Goal: Task Accomplishment & Management: Complete application form

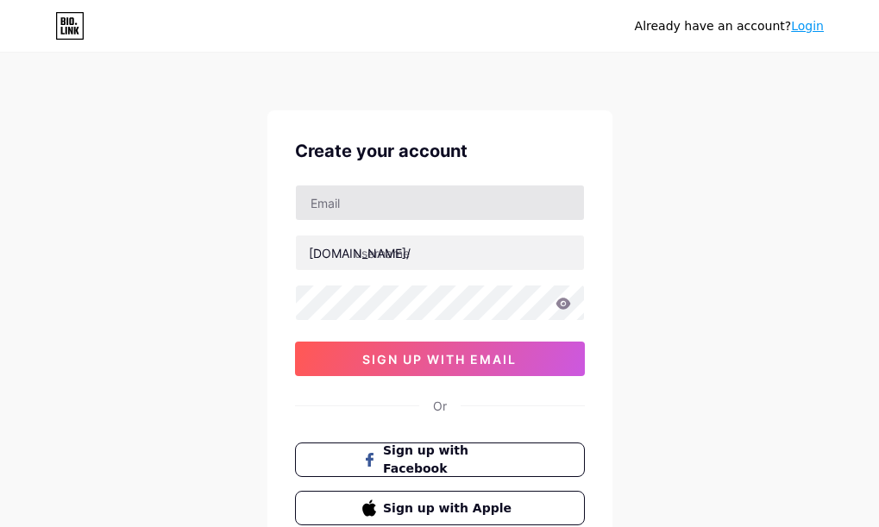
type input "[EMAIL_ADDRESS][DOMAIN_NAME]"
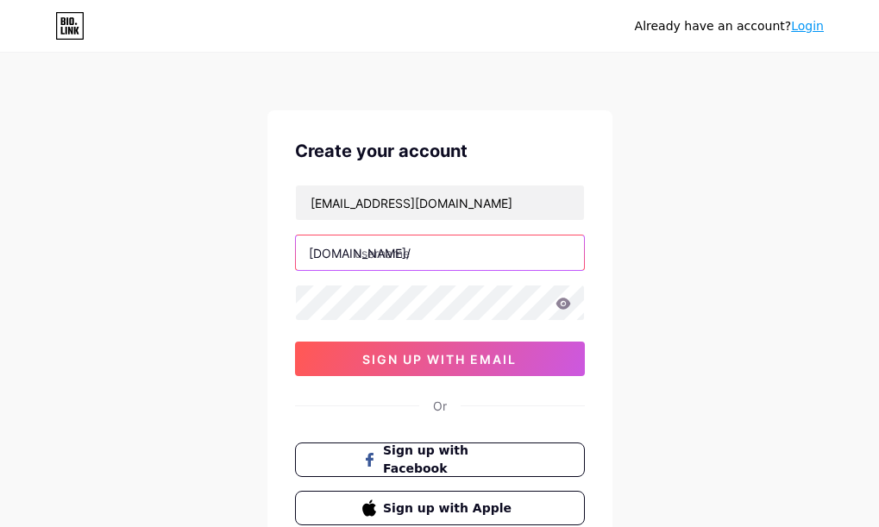
click at [427, 256] on input "text" at bounding box center [440, 252] width 288 height 34
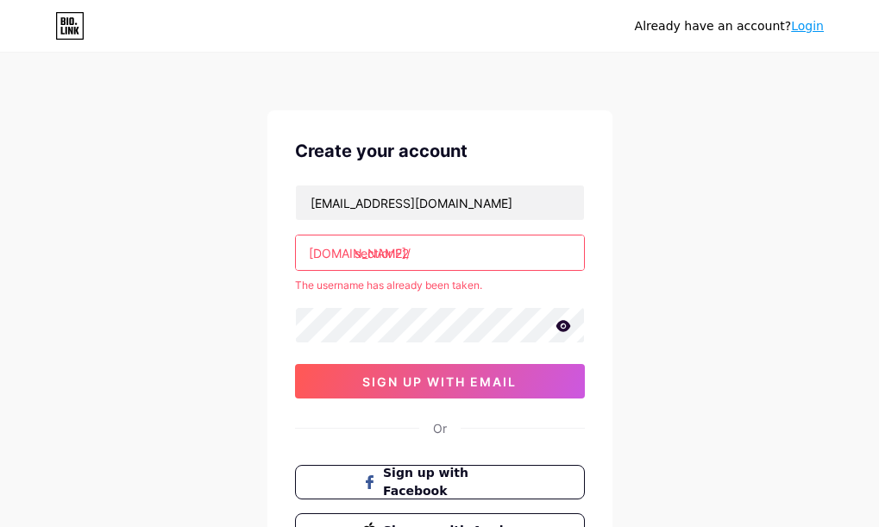
drag, startPoint x: 436, startPoint y: 384, endPoint x: 431, endPoint y: 397, distance: 13.9
click at [431, 397] on button "sign up with email" at bounding box center [440, 381] width 290 height 34
click at [415, 252] on input "section22" at bounding box center [440, 252] width 288 height 34
click at [562, 327] on icon at bounding box center [562, 325] width 15 height 11
click at [562, 327] on icon at bounding box center [562, 327] width 15 height 12
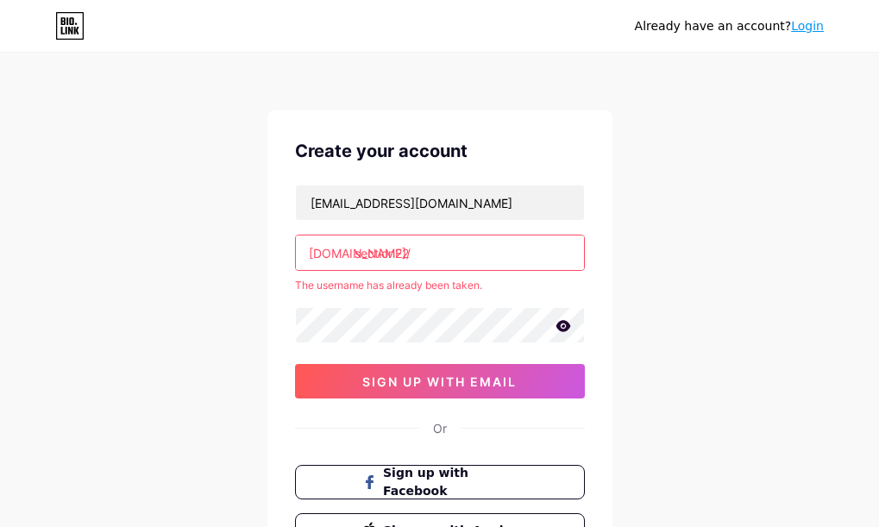
click at [427, 252] on input "section22" at bounding box center [440, 252] width 288 height 34
type input "s"
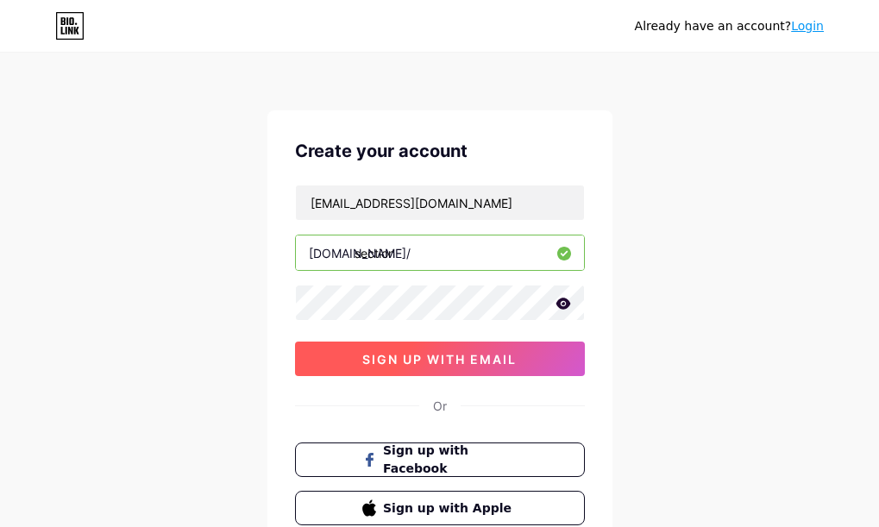
type input "section"
click at [432, 361] on span "sign up with email" at bounding box center [439, 359] width 154 height 15
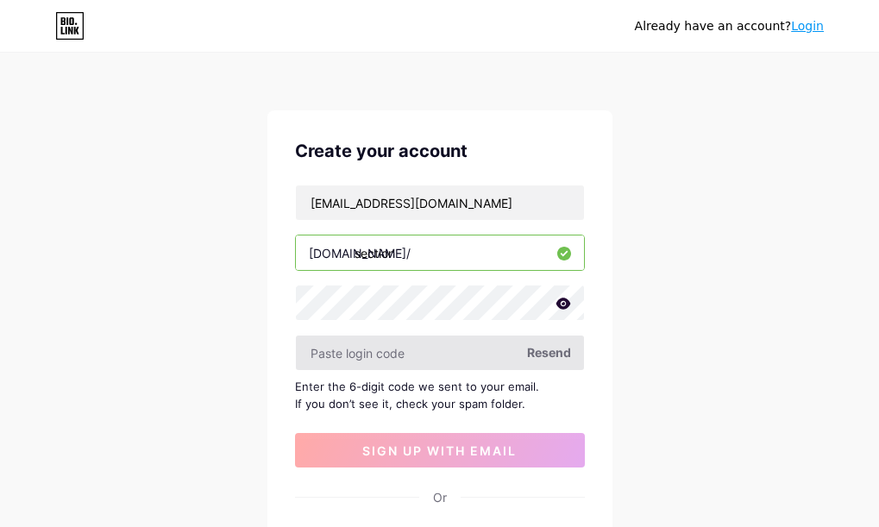
click at [403, 355] on input "text" at bounding box center [440, 352] width 288 height 34
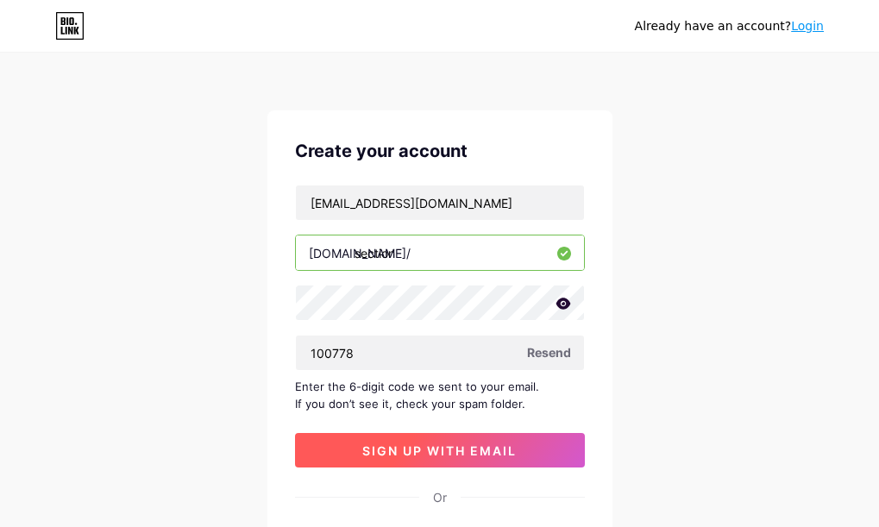
type input "100778"
click at [438, 455] on span "sign up with email" at bounding box center [439, 450] width 154 height 15
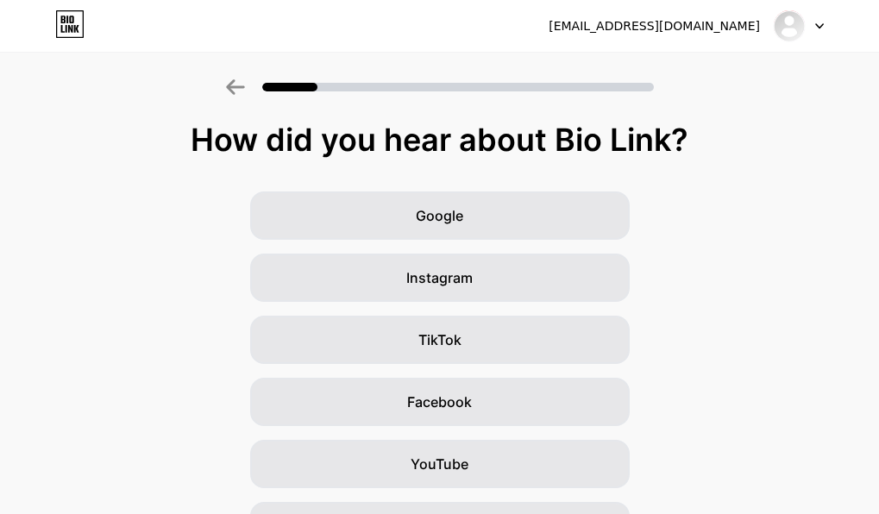
click at [60, 137] on div "How did you hear about Bio Link?" at bounding box center [440, 139] width 862 height 34
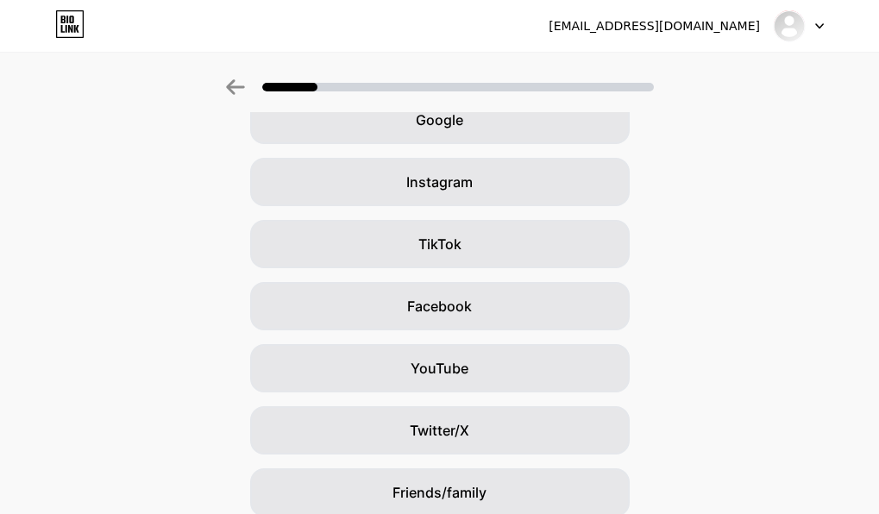
scroll to position [102, 0]
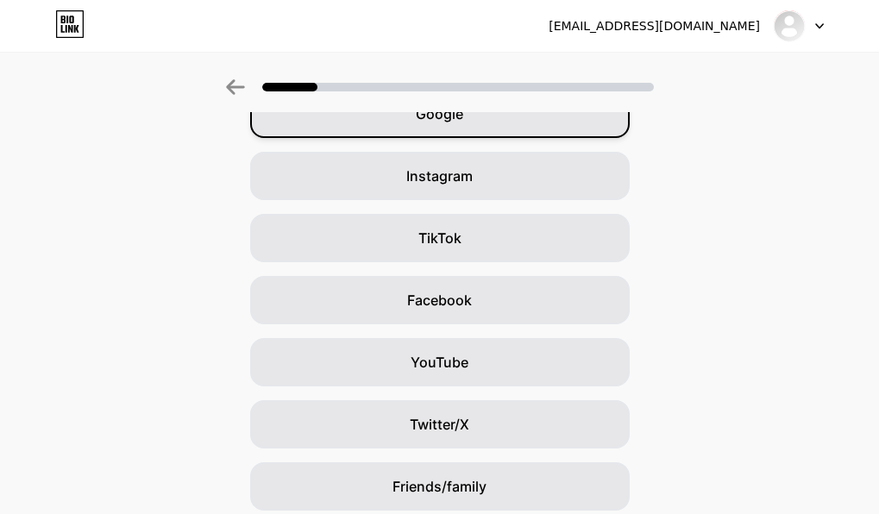
click at [517, 122] on div "Google" at bounding box center [439, 114] width 379 height 48
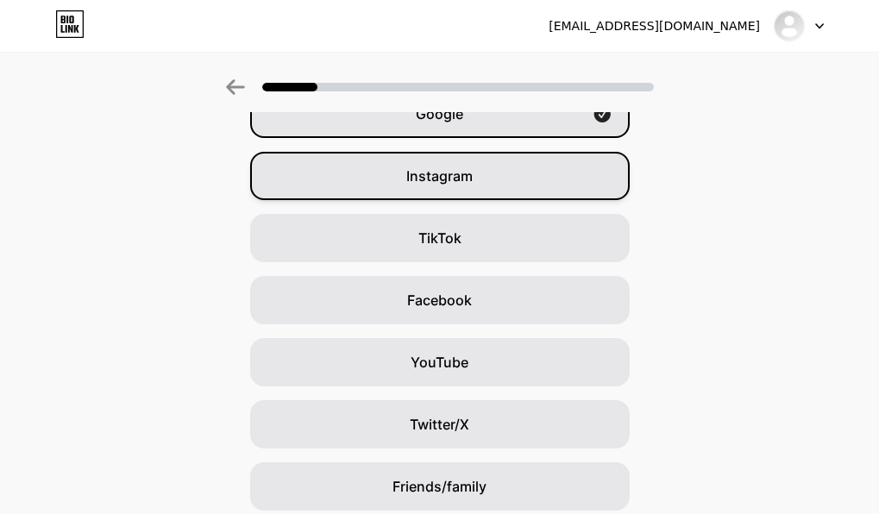
scroll to position [0, 0]
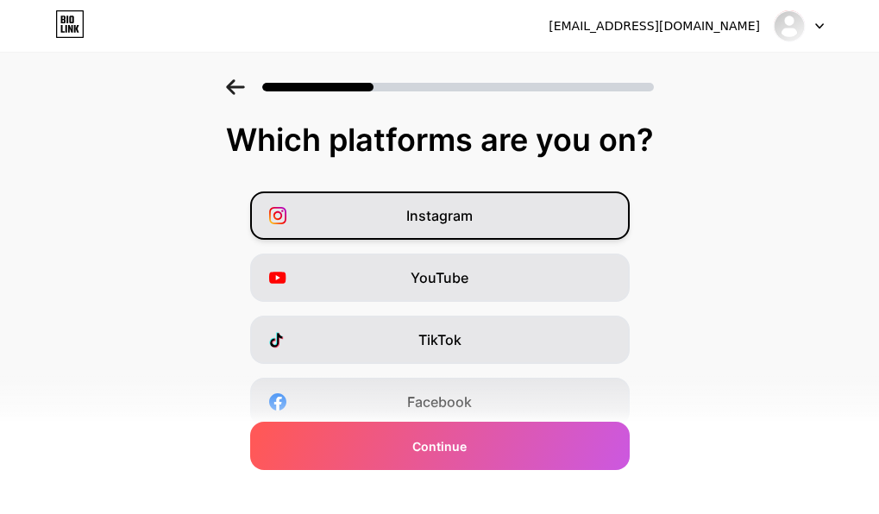
click at [498, 224] on div "Instagram" at bounding box center [439, 215] width 379 height 48
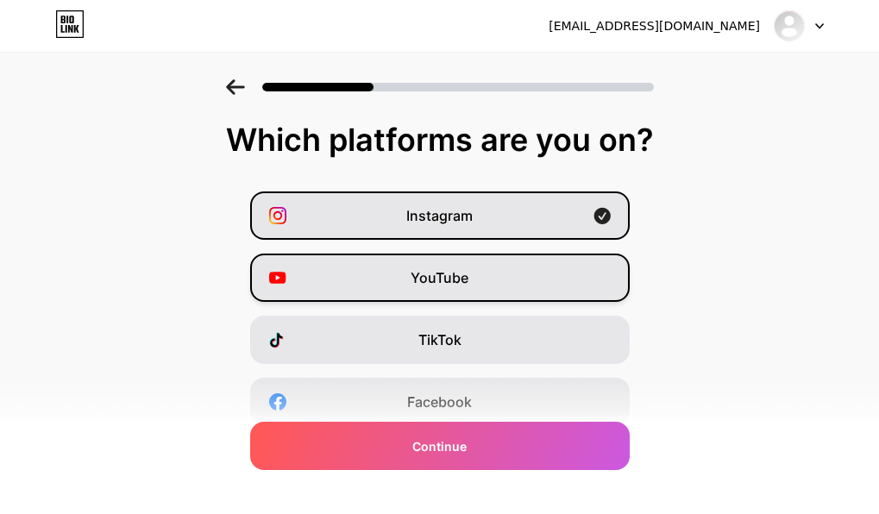
click at [530, 282] on div "YouTube" at bounding box center [439, 278] width 379 height 48
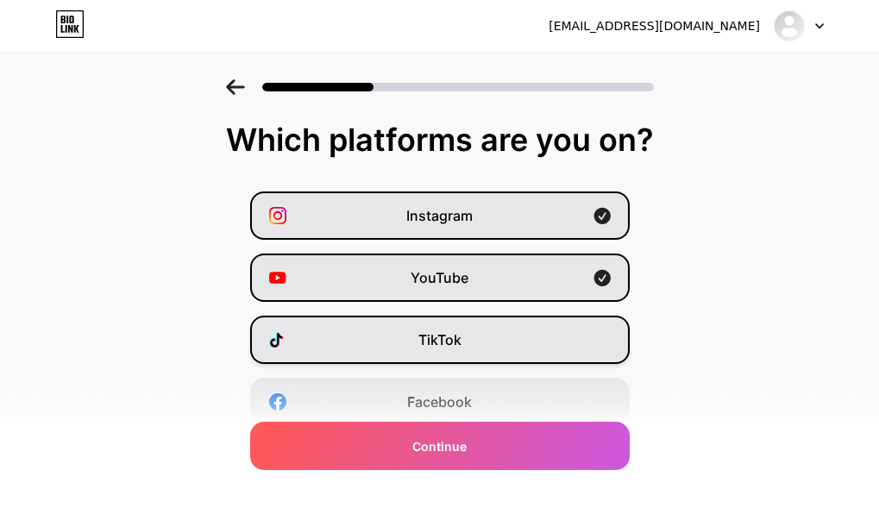
click at [541, 340] on div "TikTok" at bounding box center [439, 340] width 379 height 48
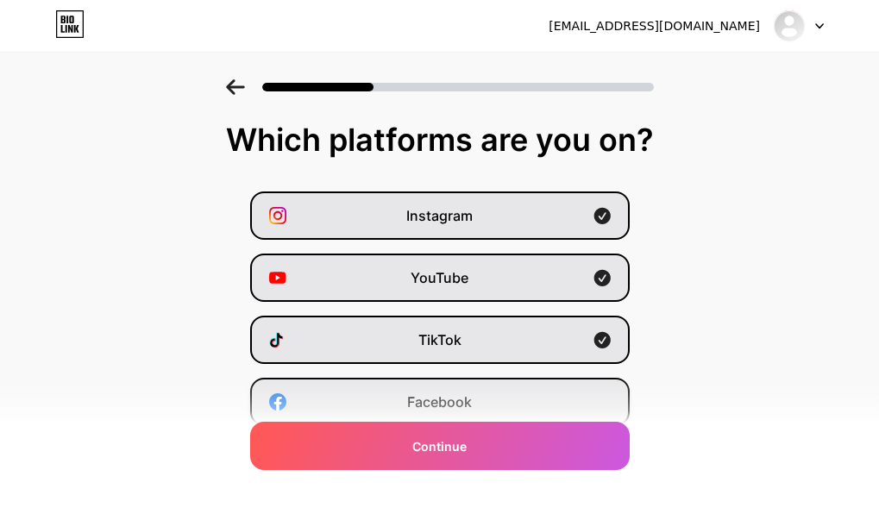
click at [553, 407] on div "Facebook" at bounding box center [439, 402] width 379 height 48
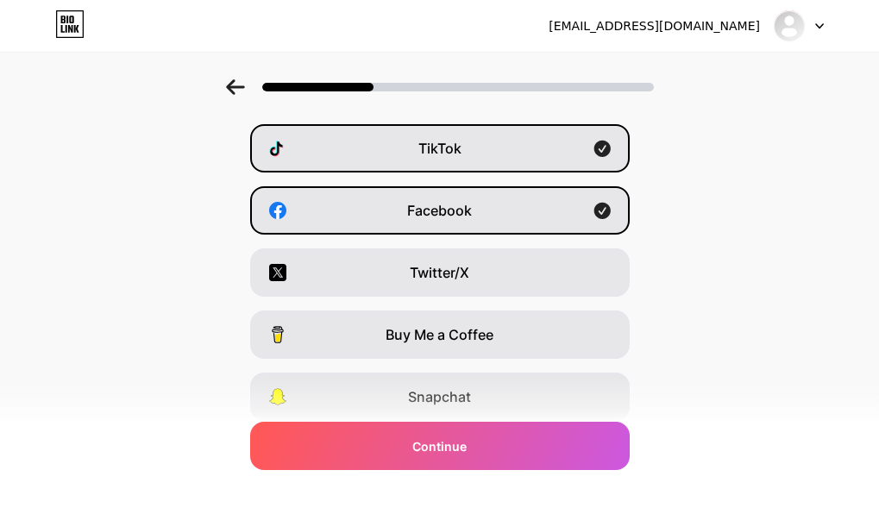
scroll to position [190, 0]
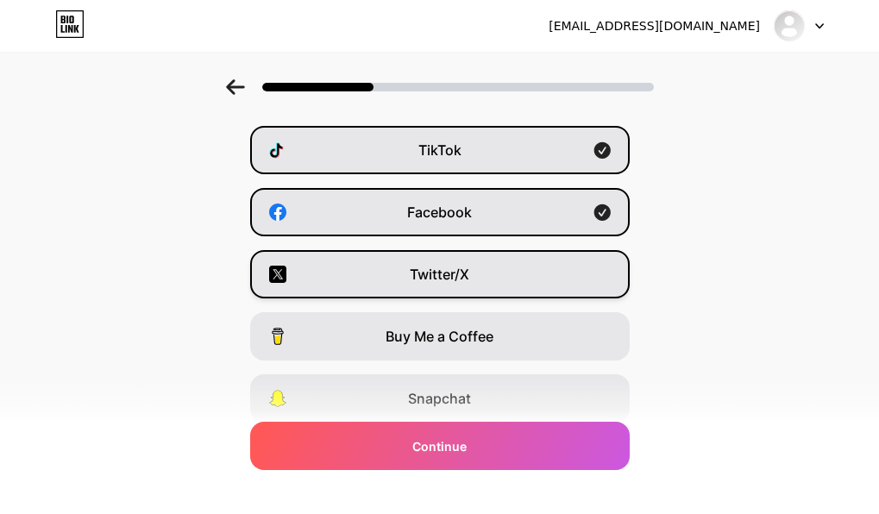
click at [468, 276] on span "Twitter/X" at bounding box center [440, 274] width 60 height 21
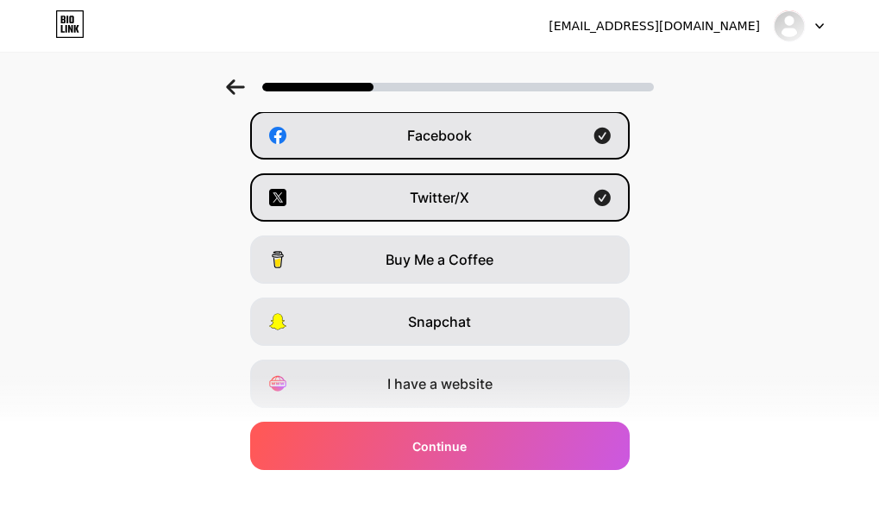
scroll to position [280, 0]
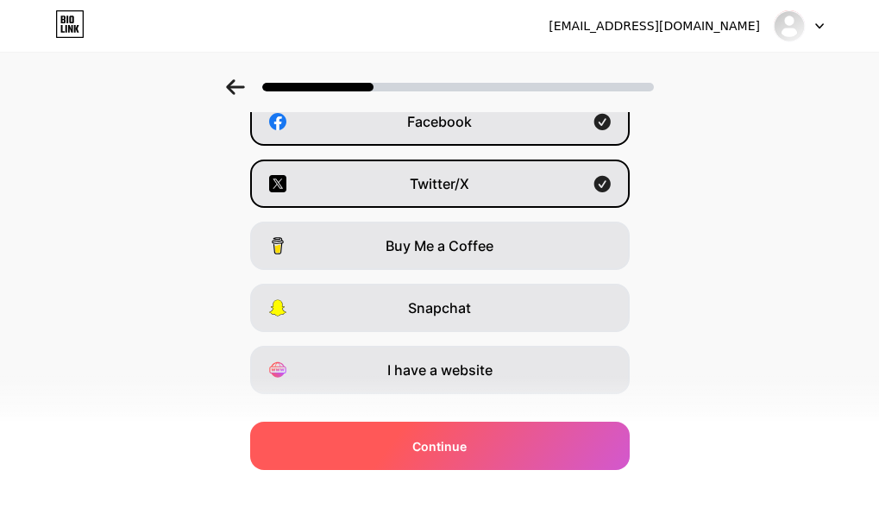
click at [435, 454] on span "Continue" at bounding box center [439, 446] width 54 height 18
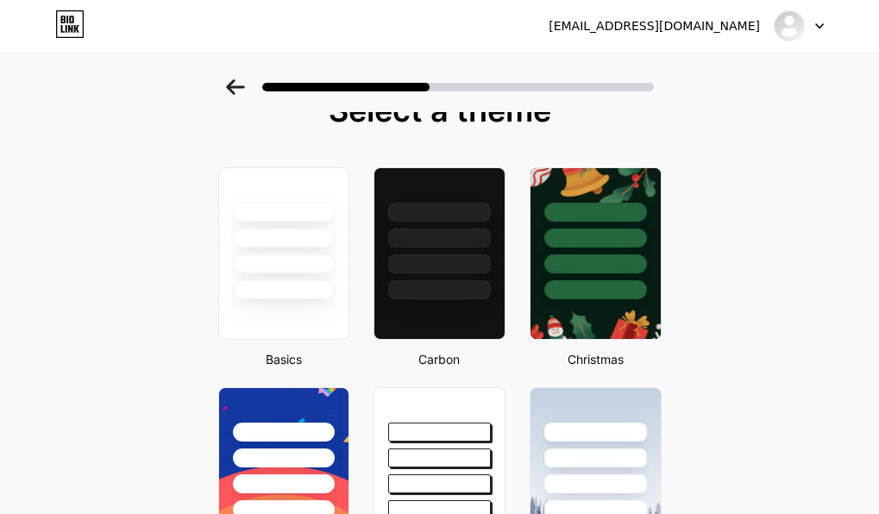
scroll to position [15, 0]
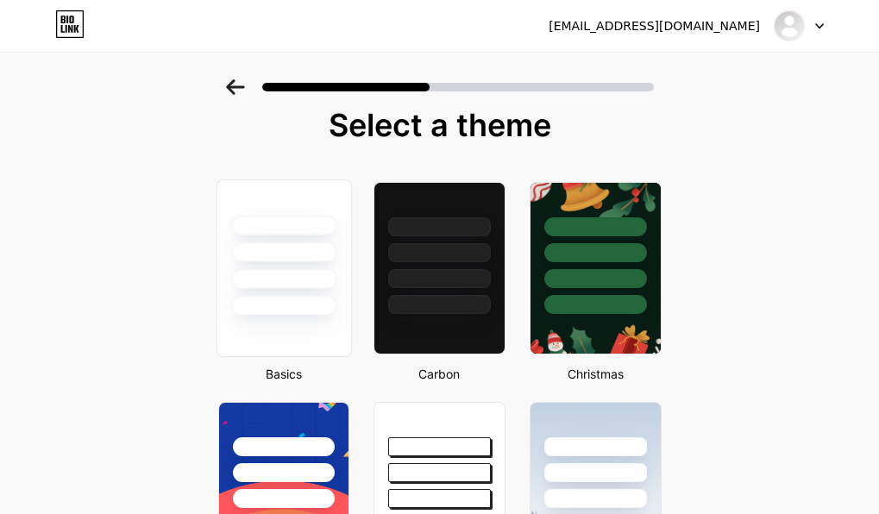
click at [279, 289] on div at bounding box center [283, 247] width 134 height 135
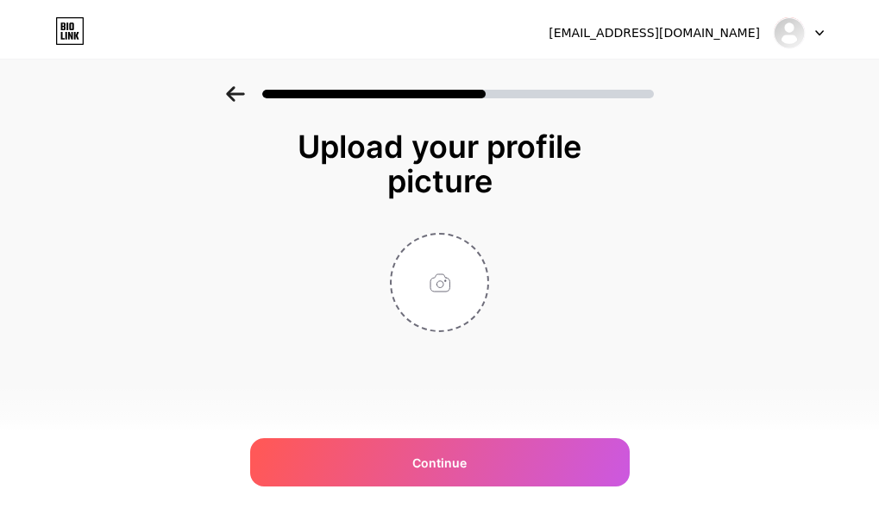
scroll to position [0, 0]
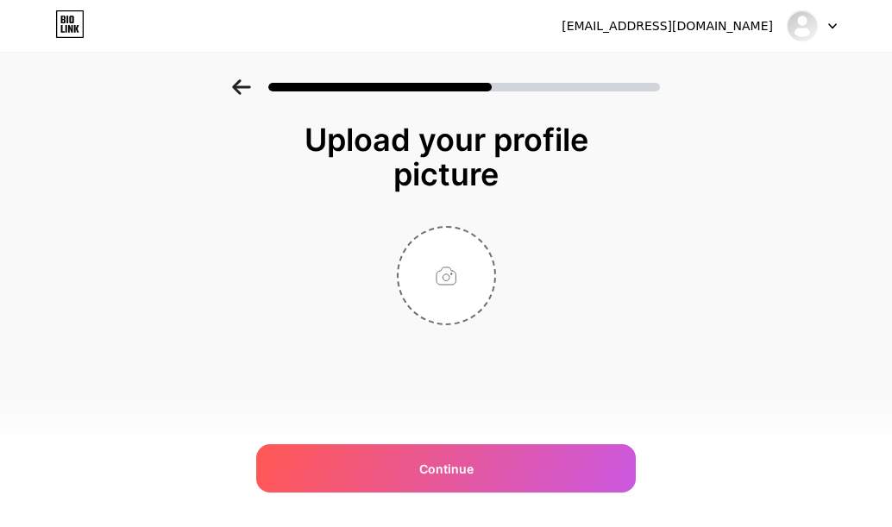
click at [832, 24] on icon at bounding box center [832, 26] width 9 height 6
click at [816, 149] on div "Upload your profile picture Continue" at bounding box center [446, 245] width 892 height 332
click at [801, 22] on img at bounding box center [802, 26] width 28 height 28
click at [443, 274] on input "file" at bounding box center [446, 276] width 96 height 96
type input "C:\fakepath\Projet Créateur de logo.png"
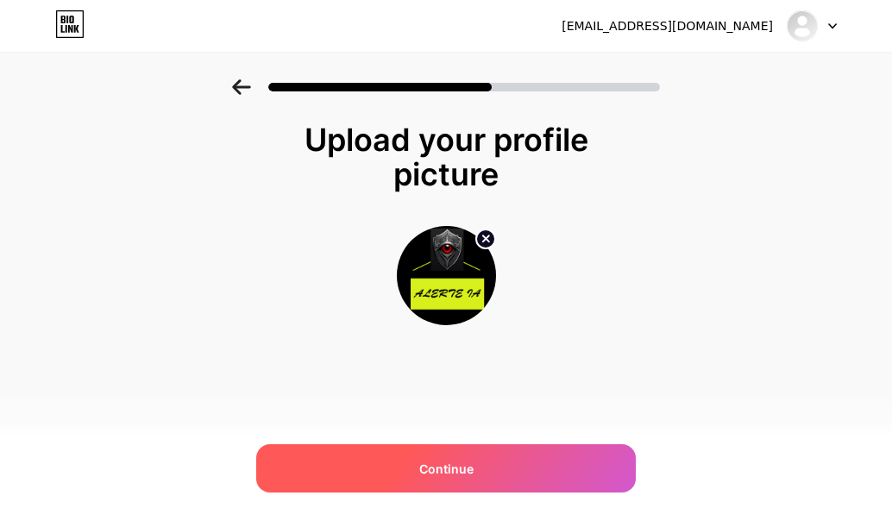
drag, startPoint x: 427, startPoint y: 475, endPoint x: 488, endPoint y: 463, distance: 62.4
click at [430, 474] on span "Continue" at bounding box center [446, 469] width 54 height 18
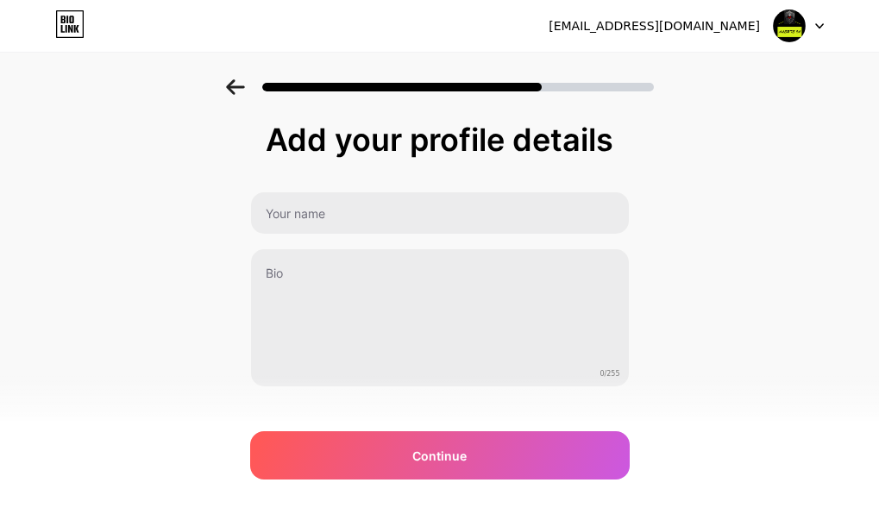
drag, startPoint x: 617, startPoint y: 139, endPoint x: 655, endPoint y: 130, distance: 38.9
click at [642, 132] on div "Add your profile details 0/255 Continue Error" at bounding box center [439, 276] width 879 height 394
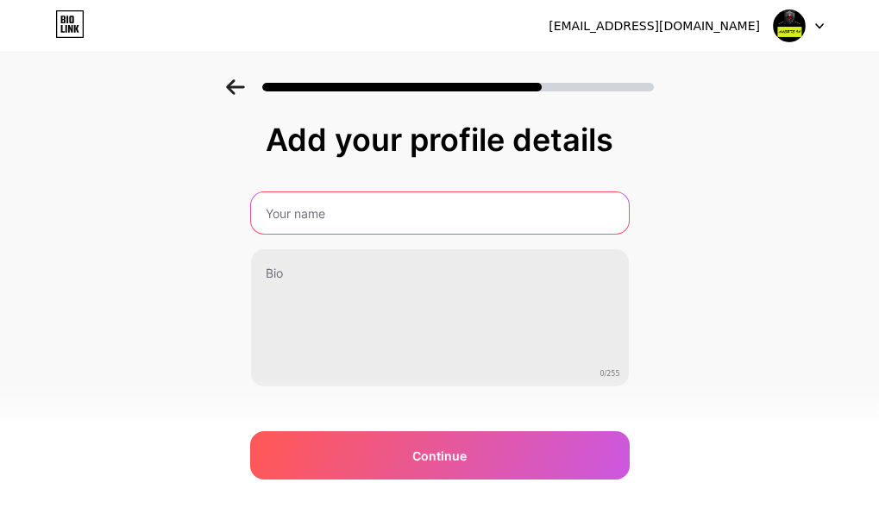
click at [361, 216] on input "text" at bounding box center [440, 212] width 378 height 41
click at [348, 209] on input "text" at bounding box center [438, 212] width 381 height 41
type input "section2.2"
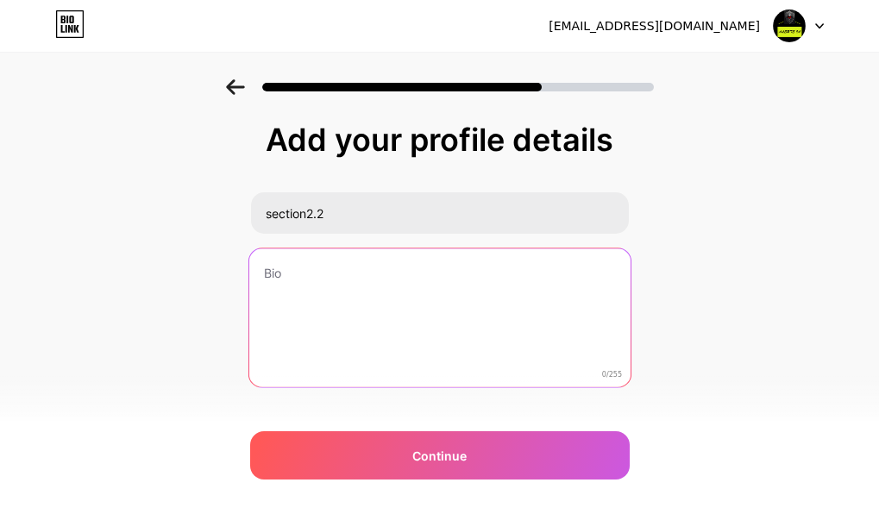
click at [297, 276] on textarea at bounding box center [438, 318] width 381 height 141
paste textarea "Sécurité IA 2025 Ex-novice, je révèle les vrais dangers Guide protection gratui…"
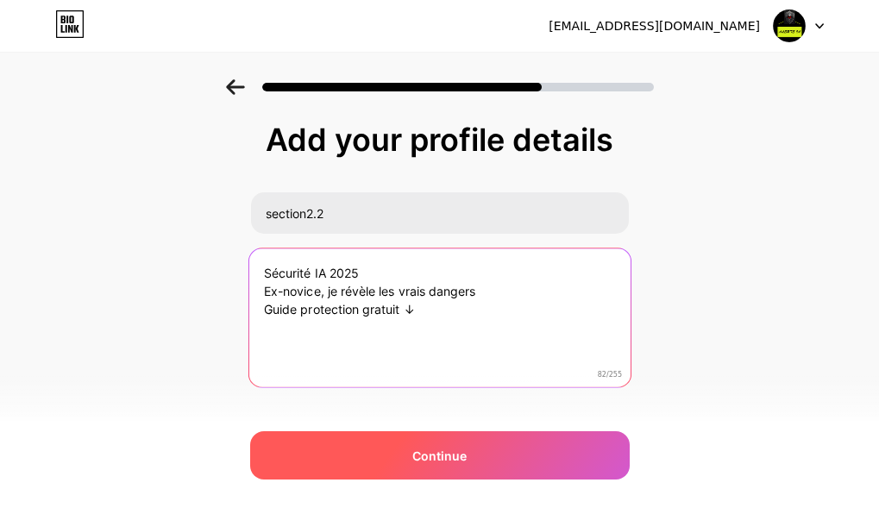
type textarea "Sécurité IA 2025 Ex-novice, je révèle les vrais dangers Guide protection gratui…"
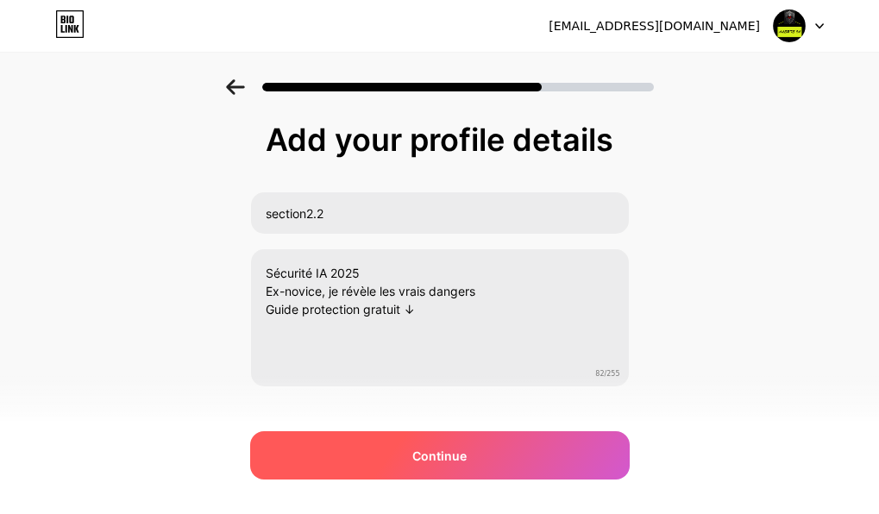
drag, startPoint x: 448, startPoint y: 461, endPoint x: 448, endPoint y: 473, distance: 12.9
click at [448, 463] on span "Continue" at bounding box center [439, 456] width 54 height 18
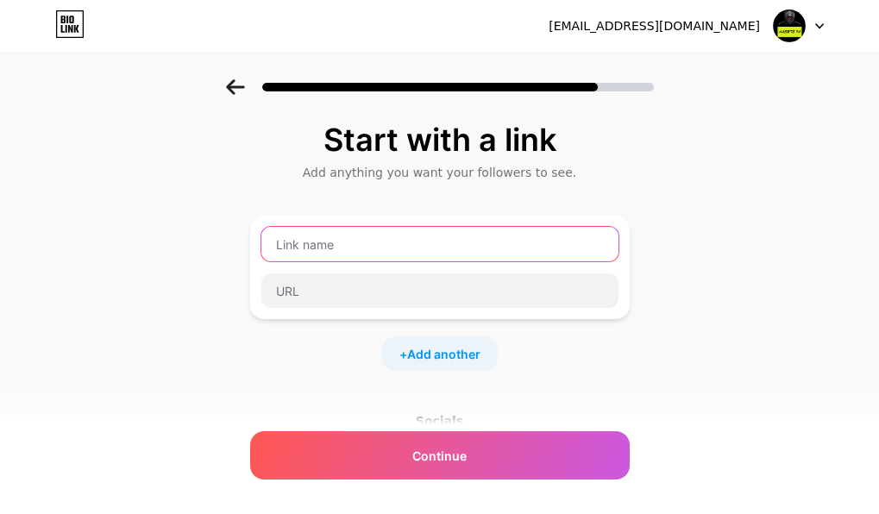
click at [352, 248] on input "text" at bounding box center [439, 244] width 357 height 34
type input "section202"
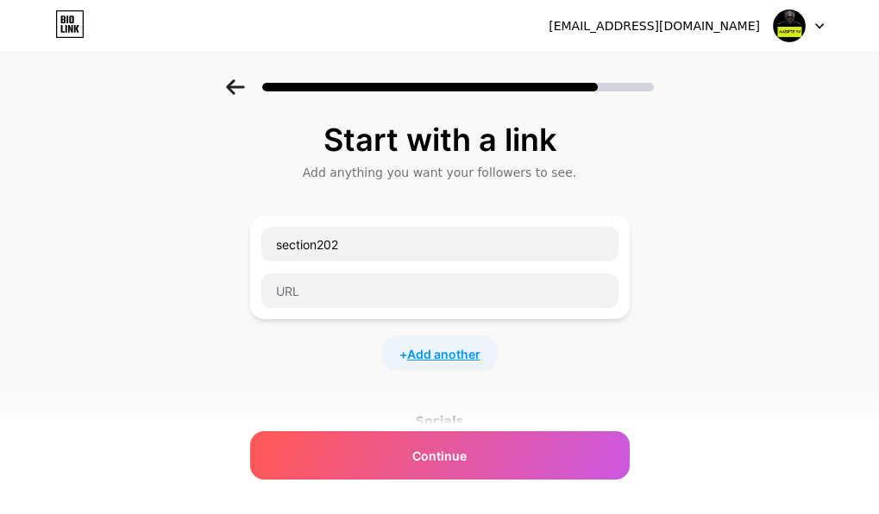
click at [436, 354] on span "Add another" at bounding box center [443, 354] width 73 height 18
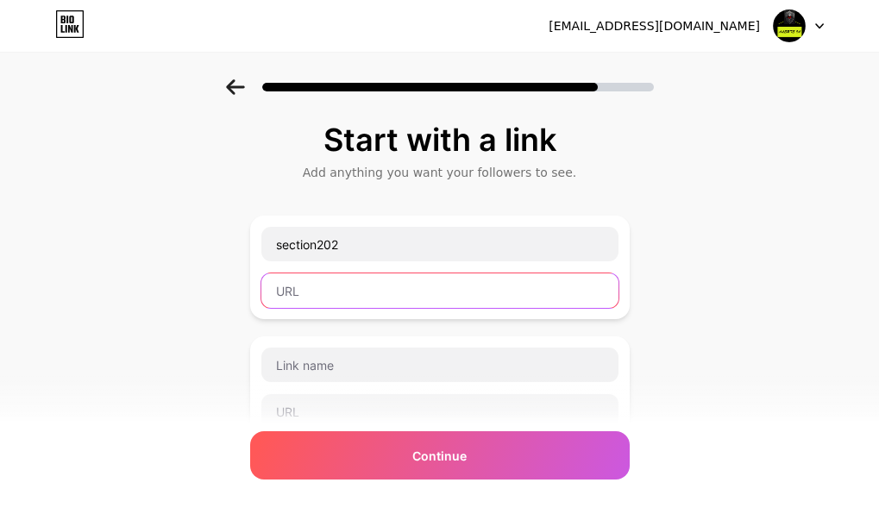
click at [317, 292] on input "text" at bounding box center [439, 290] width 357 height 34
paste input "https://exemple.com"
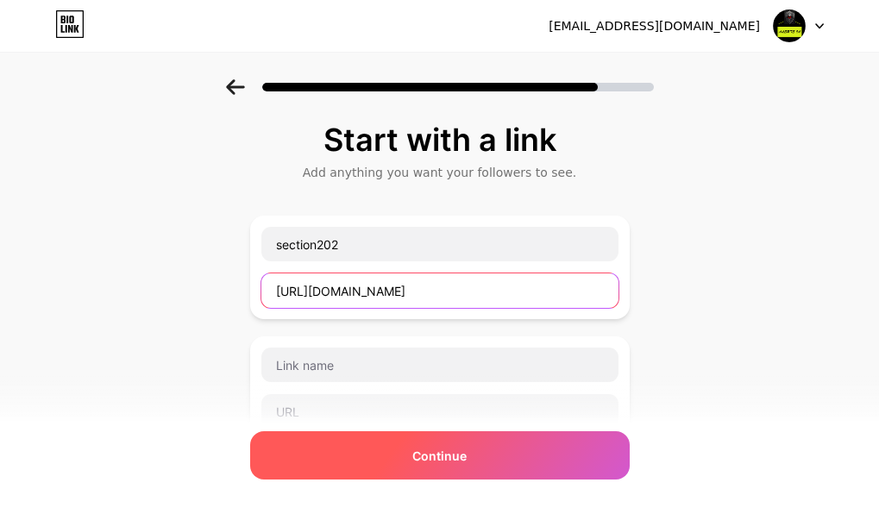
type input "https://exemple.com"
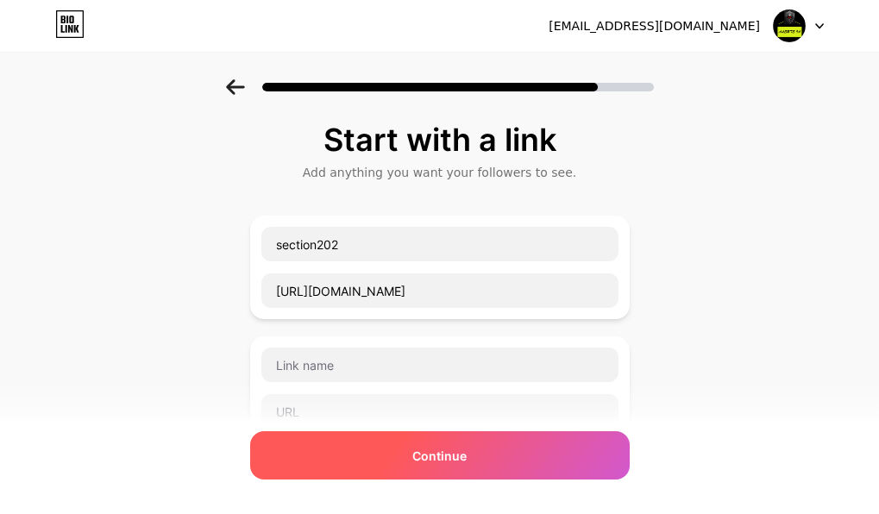
click at [436, 461] on span "Continue" at bounding box center [439, 456] width 54 height 18
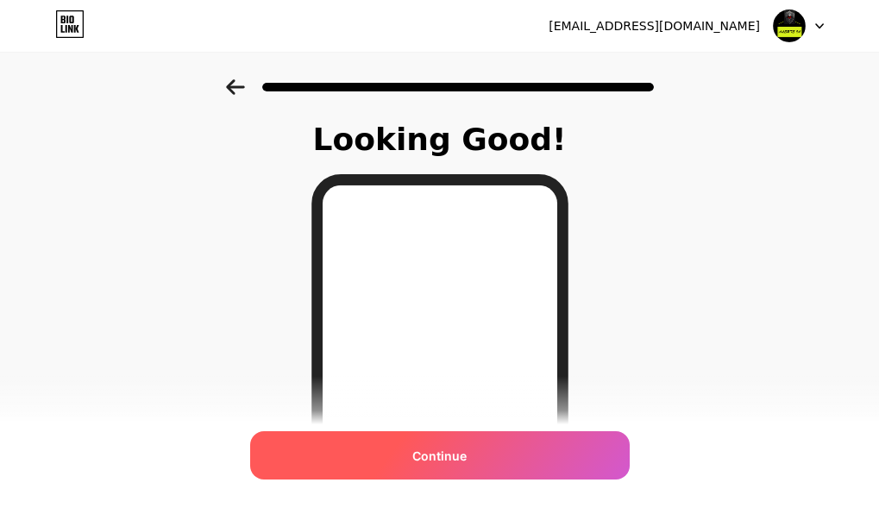
click at [440, 460] on span "Continue" at bounding box center [439, 456] width 54 height 18
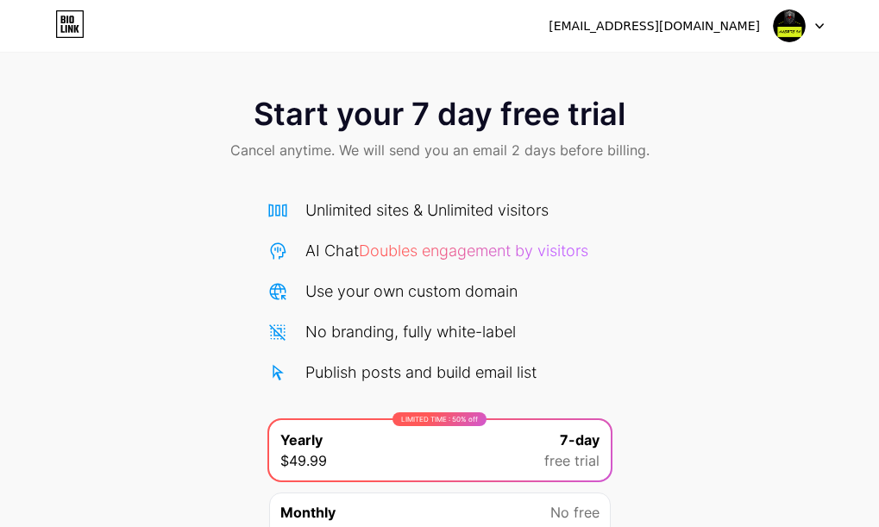
scroll to position [167, 0]
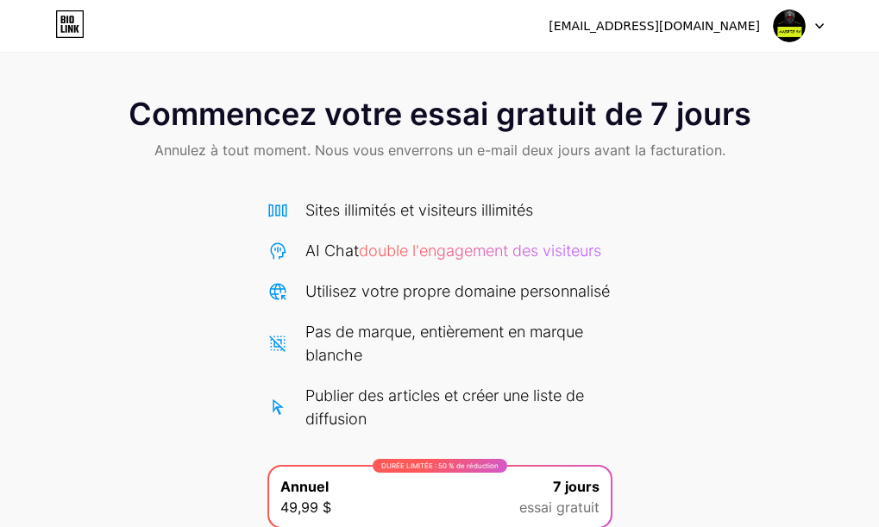
drag, startPoint x: 756, startPoint y: 382, endPoint x: 756, endPoint y: 304, distance: 78.5
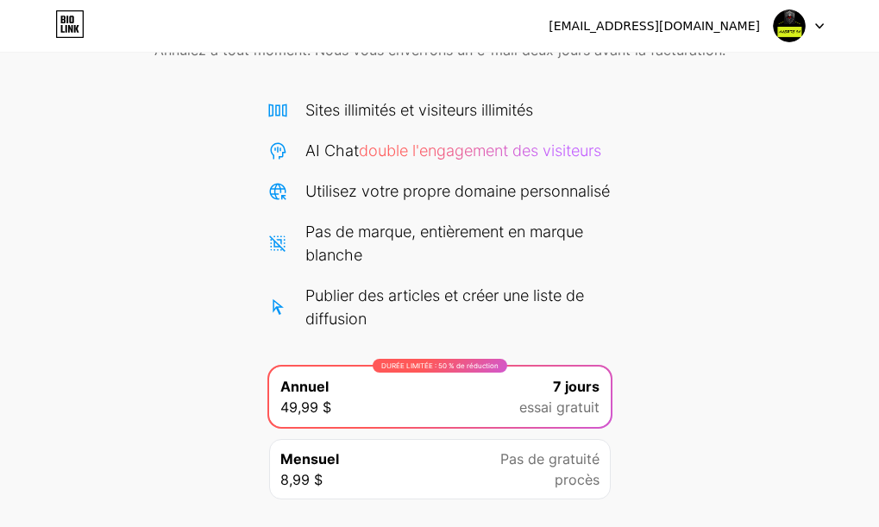
scroll to position [168, 0]
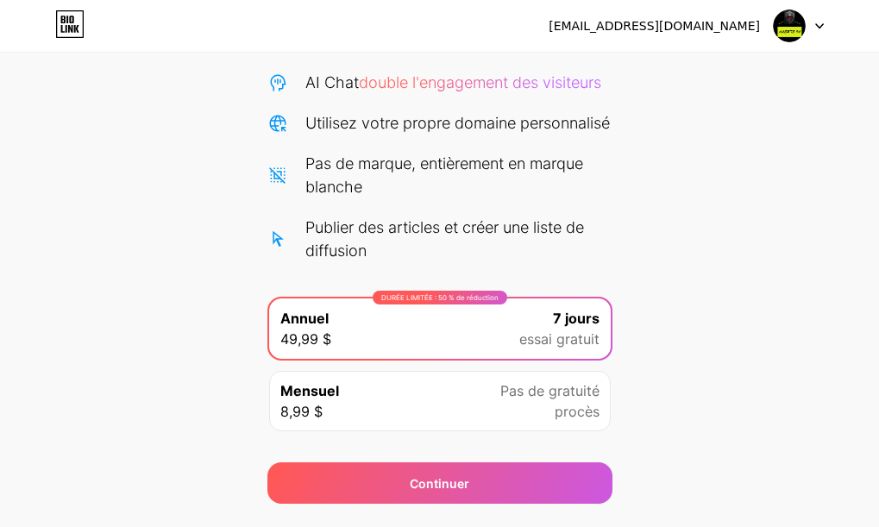
drag, startPoint x: 756, startPoint y: 298, endPoint x: 754, endPoint y: 351, distance: 52.7
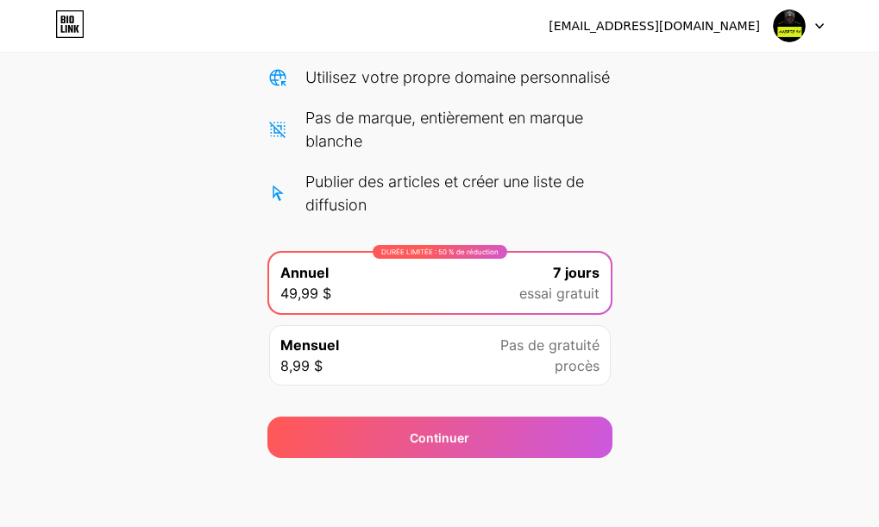
scroll to position [237, 0]
drag, startPoint x: 757, startPoint y: 318, endPoint x: 760, endPoint y: 350, distance: 32.0
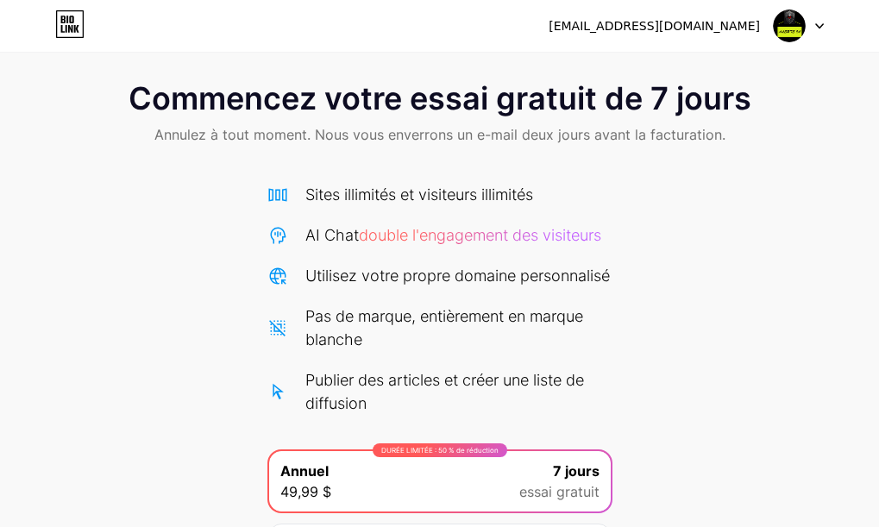
scroll to position [0, 0]
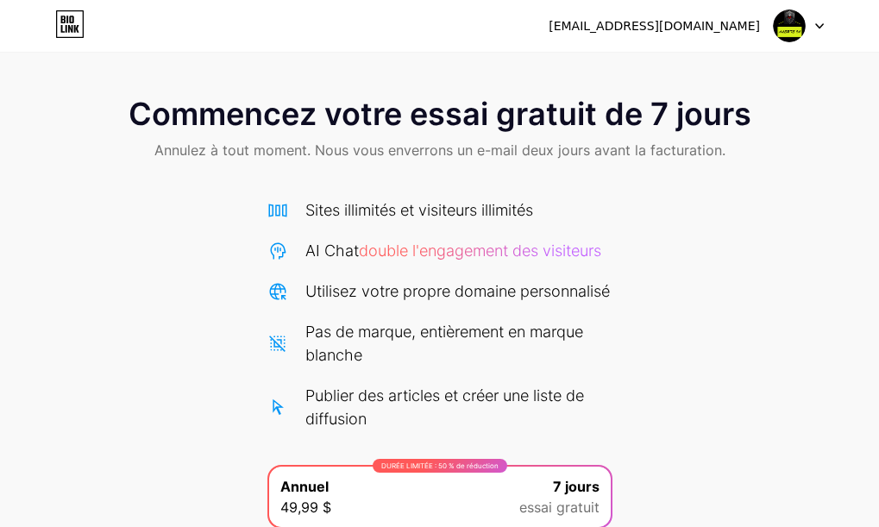
drag, startPoint x: 751, startPoint y: 364, endPoint x: 762, endPoint y: 135, distance: 228.8
click at [820, 22] on div at bounding box center [799, 25] width 50 height 31
click at [685, 72] on font "Déconnexion" at bounding box center [665, 70] width 78 height 15
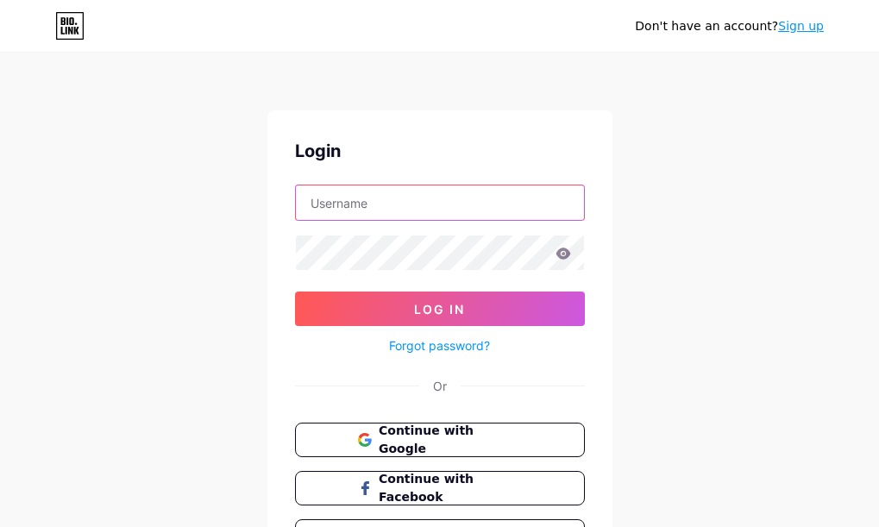
type input "[EMAIL_ADDRESS][DOMAIN_NAME]"
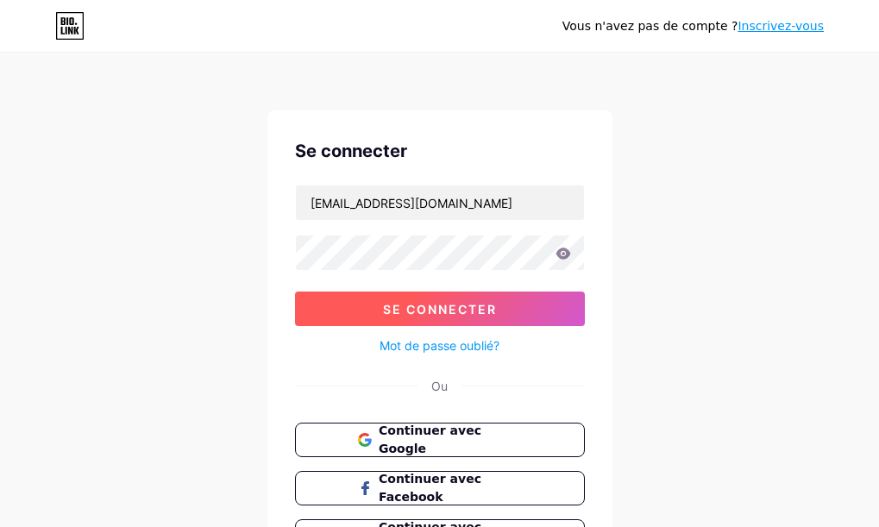
click at [426, 308] on font "Se connecter" at bounding box center [440, 309] width 114 height 15
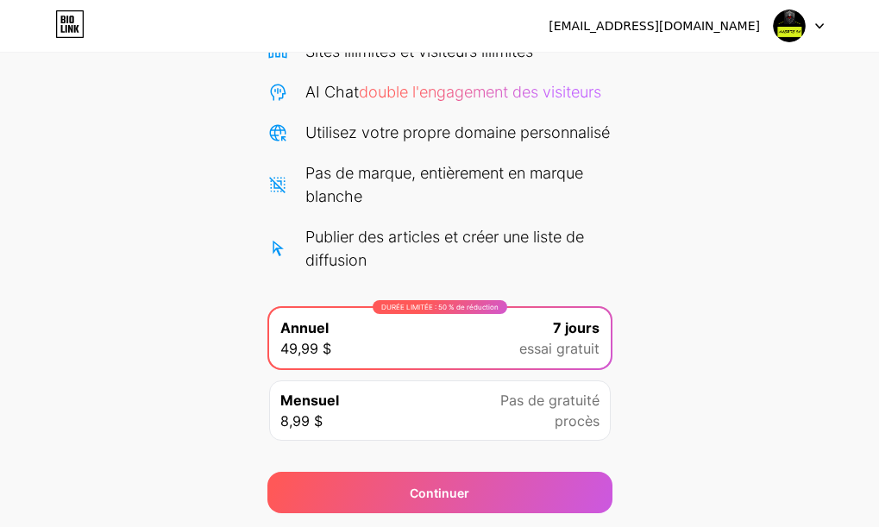
scroll to position [237, 0]
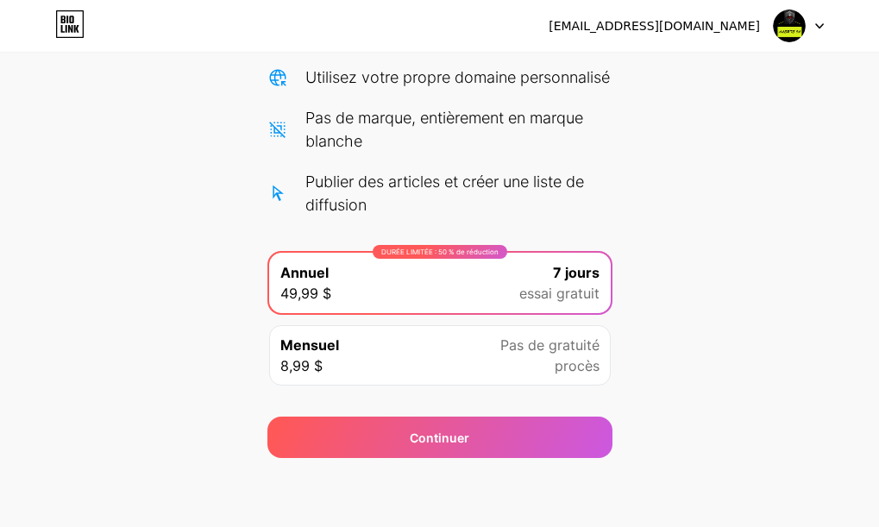
drag, startPoint x: 737, startPoint y: 278, endPoint x: 760, endPoint y: 367, distance: 91.6
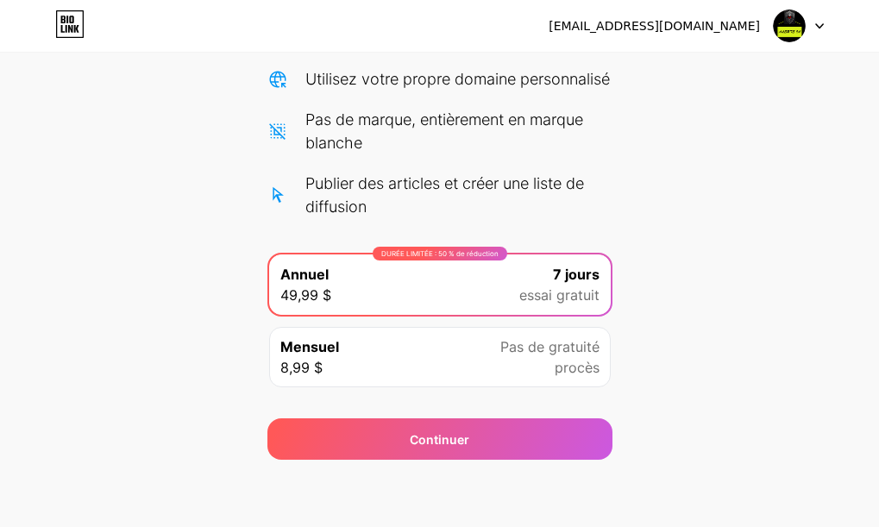
scroll to position [0, 0]
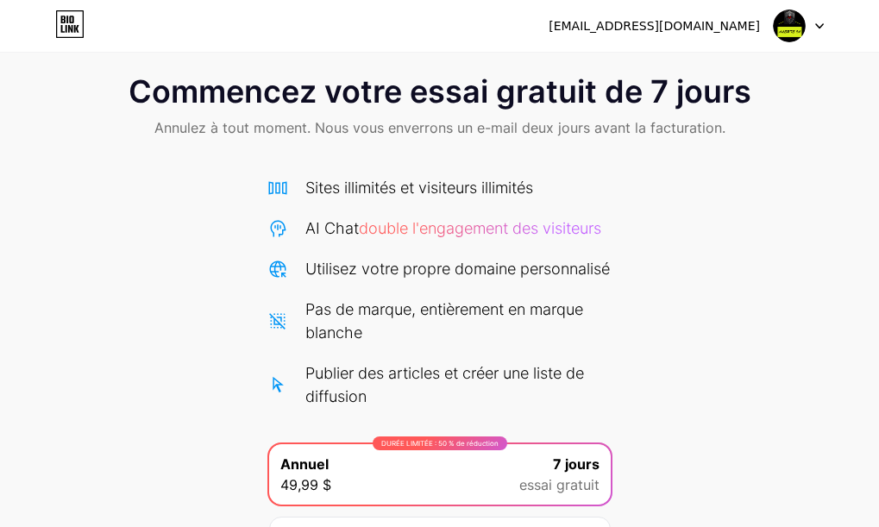
drag, startPoint x: 760, startPoint y: 366, endPoint x: 782, endPoint y: 129, distance: 238.2
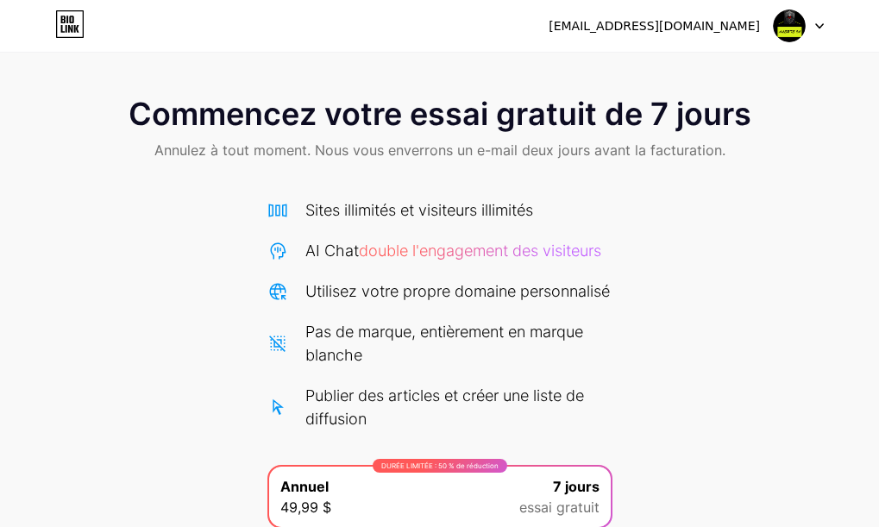
click at [818, 24] on icon at bounding box center [819, 26] width 9 height 6
click at [668, 67] on font "Déconnexion" at bounding box center [665, 70] width 78 height 15
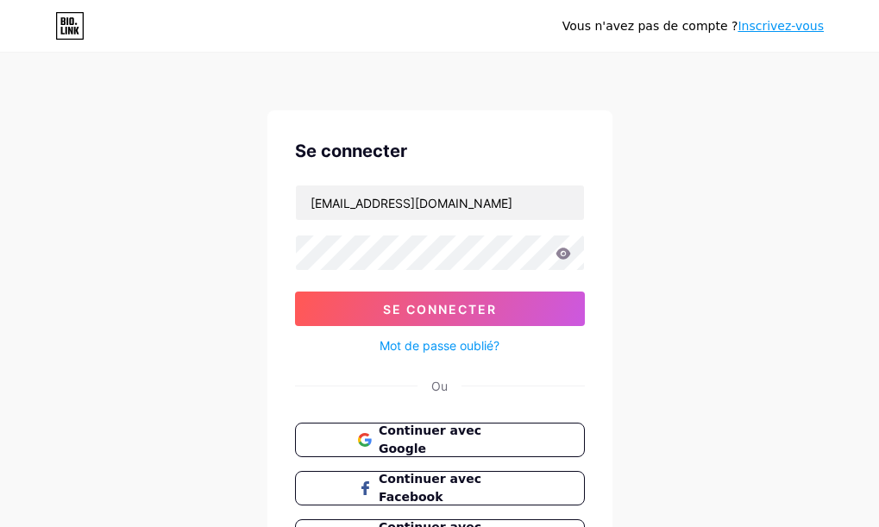
click at [562, 250] on icon at bounding box center [562, 253] width 15 height 11
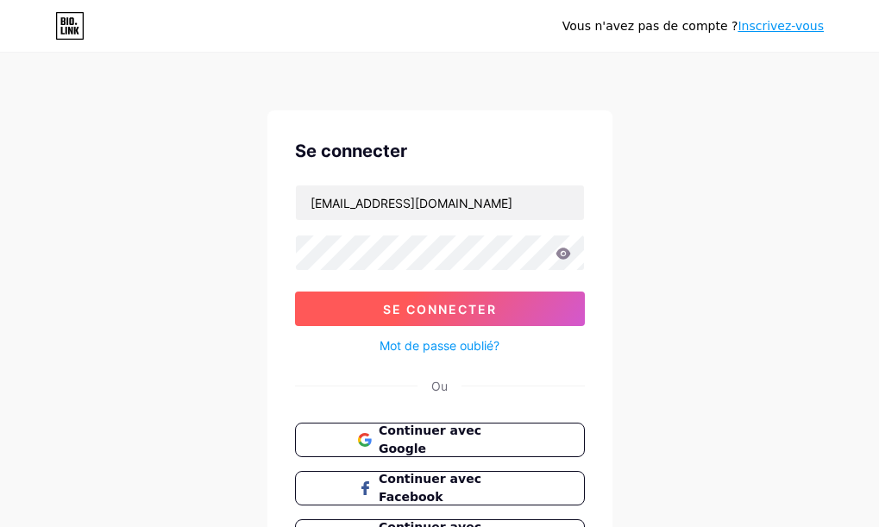
click at [429, 310] on font "Se connecter" at bounding box center [440, 309] width 114 height 15
